Goal: Transaction & Acquisition: Download file/media

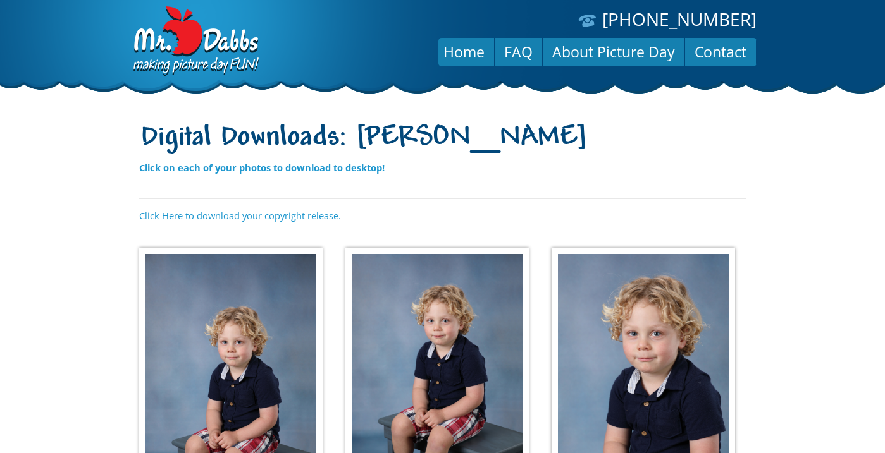
click at [230, 299] on img at bounding box center [230, 382] width 183 height 269
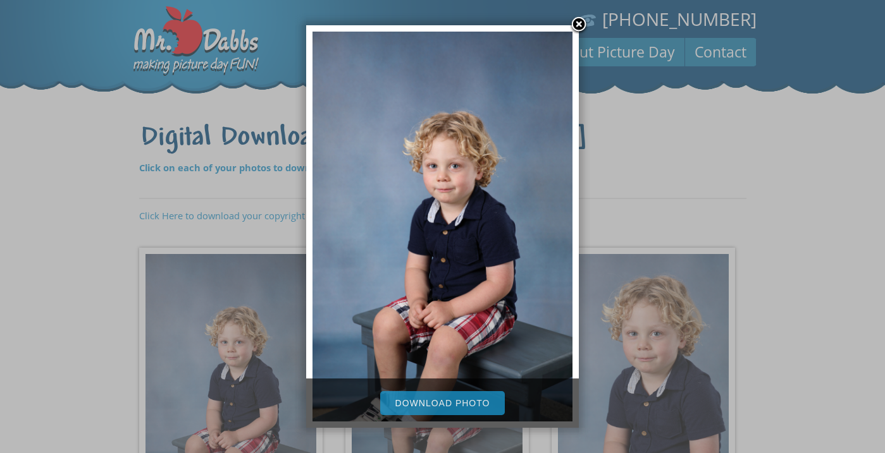
click at [465, 402] on link "Download Photo" at bounding box center [442, 403] width 125 height 24
click at [638, 202] on div at bounding box center [442, 441] width 885 height 883
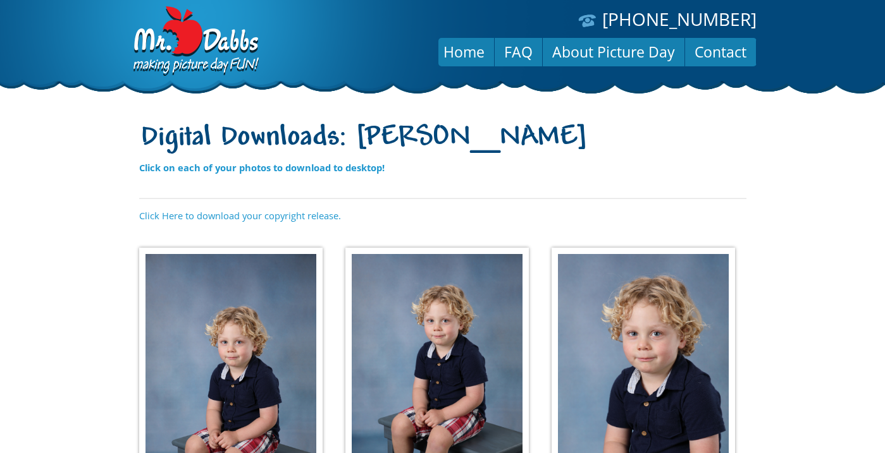
click at [431, 414] on img at bounding box center [436, 361] width 183 height 226
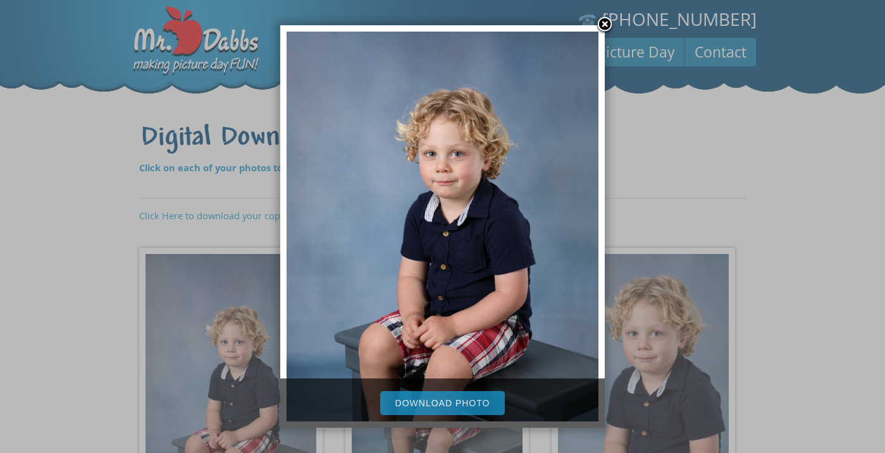
click at [443, 400] on link "Download Photo" at bounding box center [442, 403] width 125 height 24
click at [756, 120] on div at bounding box center [442, 441] width 885 height 883
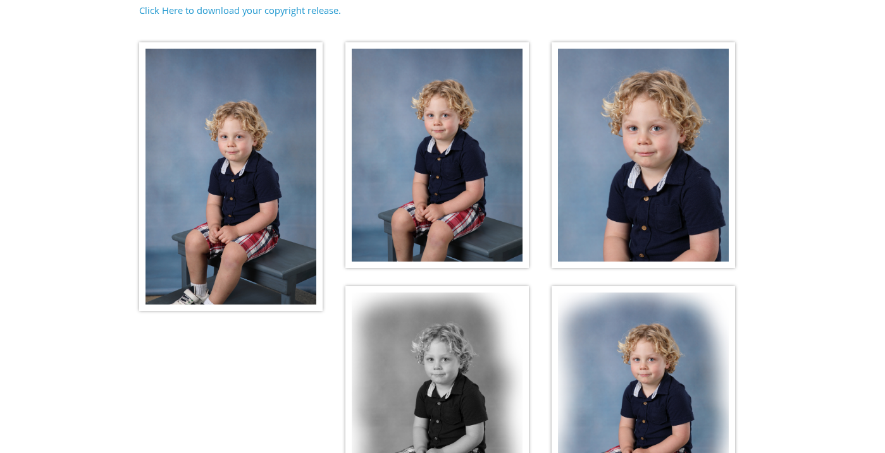
scroll to position [207, 0]
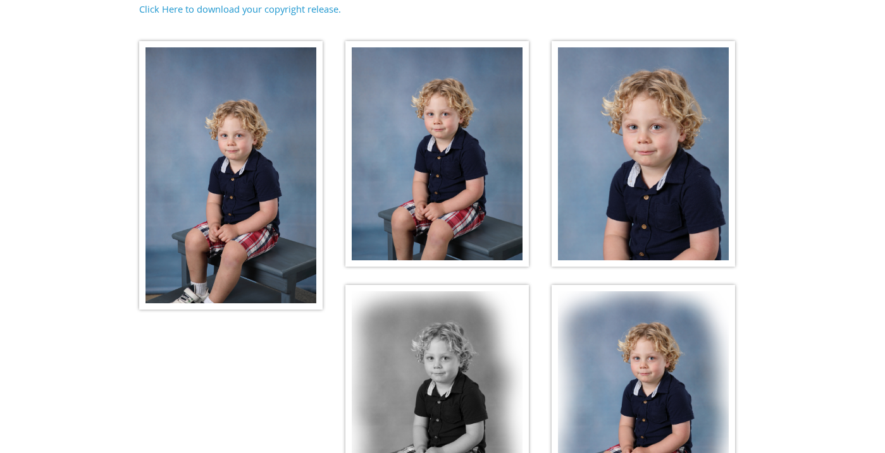
click at [457, 341] on img at bounding box center [436, 398] width 183 height 226
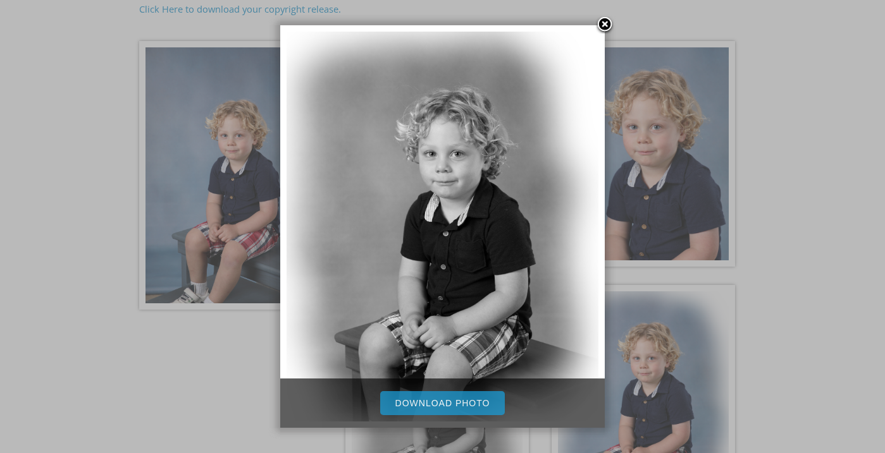
click at [464, 400] on link "Download Photo" at bounding box center [442, 403] width 125 height 24
click at [689, 398] on div at bounding box center [442, 234] width 885 height 883
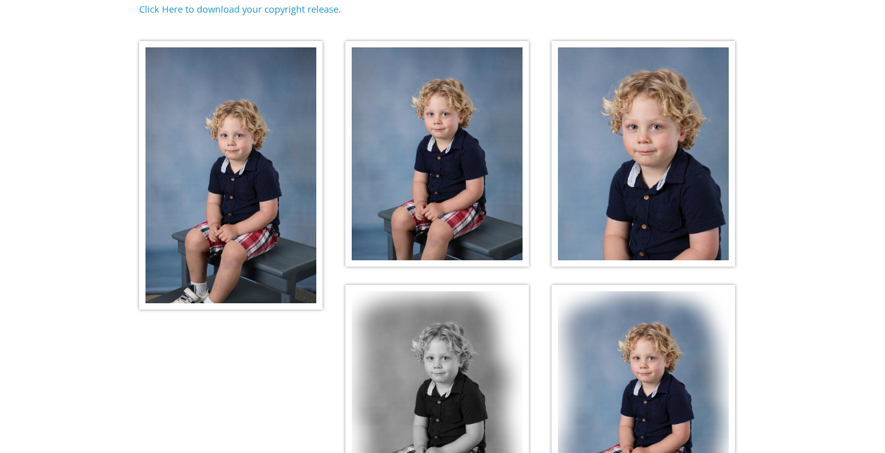
click at [686, 247] on body "[PHONE_NUMBER] Menu Home FAQ About Picture Day Contact Digital Downloads: [PERS…" at bounding box center [442, 19] width 885 height 453
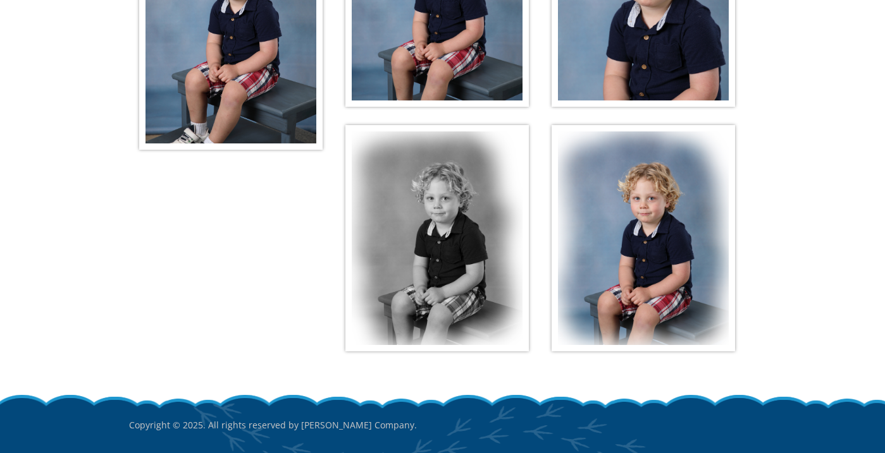
scroll to position [372, 0]
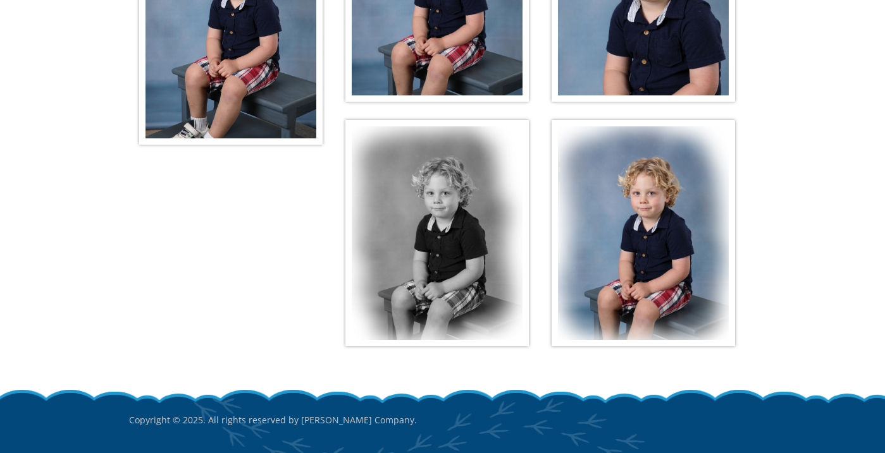
click at [629, 262] on img at bounding box center [642, 233] width 183 height 226
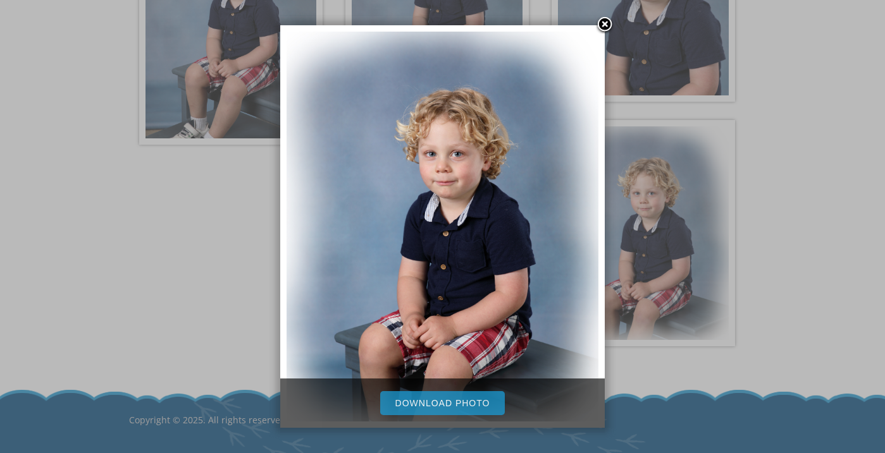
click at [475, 397] on link "Download Photo" at bounding box center [442, 403] width 125 height 24
click at [606, 23] on link at bounding box center [604, 25] width 19 height 19
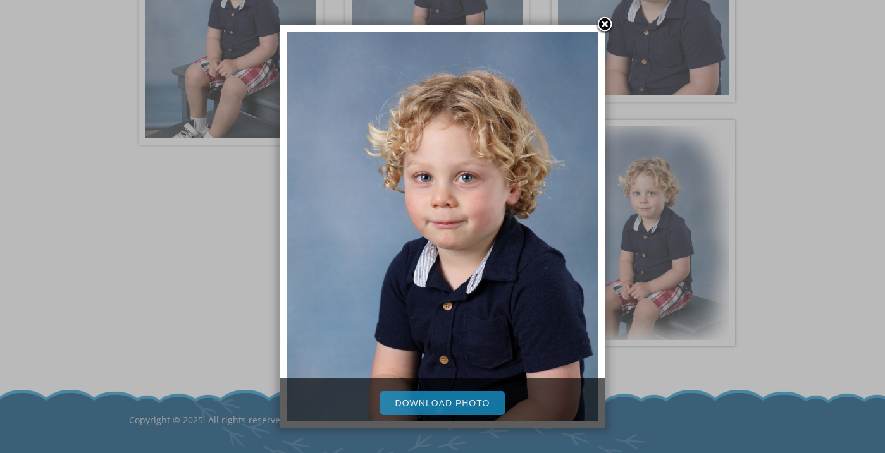
click at [441, 400] on link "Download Photo" at bounding box center [442, 403] width 125 height 24
click at [603, 21] on link at bounding box center [604, 25] width 19 height 19
